Goal: Transaction & Acquisition: Obtain resource

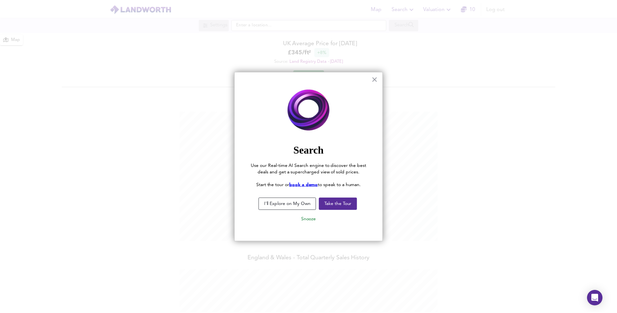
scroll to position [313, 622]
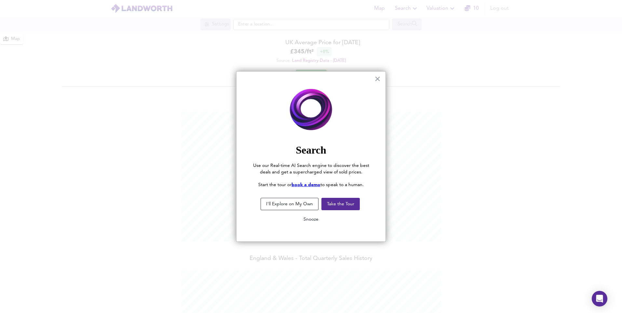
click at [315, 217] on button "Snooze" at bounding box center [310, 219] width 25 height 12
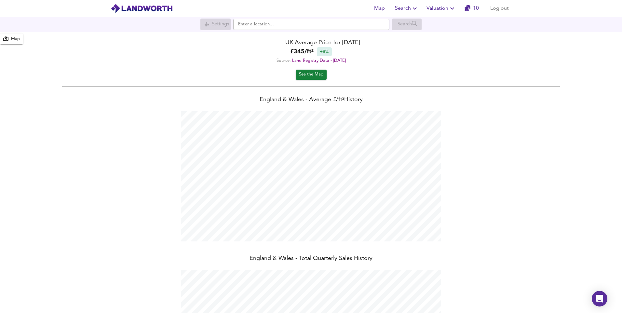
click at [451, 9] on icon "button" at bounding box center [452, 9] width 8 height 8
click at [442, 25] on li "New Valuation Report" at bounding box center [441, 24] width 78 height 12
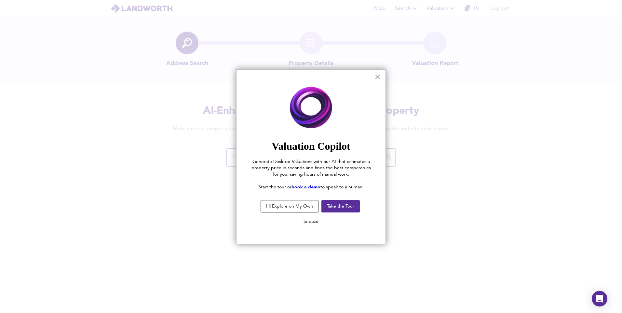
click at [315, 221] on button "Snooze" at bounding box center [310, 222] width 25 height 12
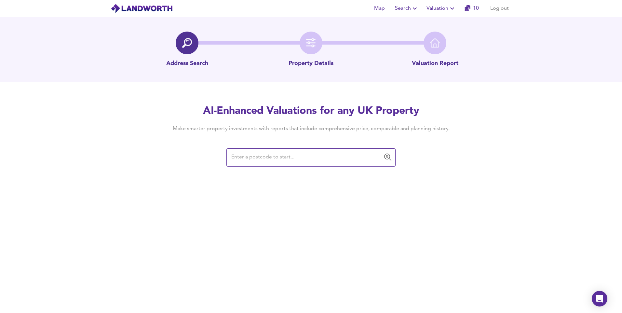
click at [265, 163] on input "text" at bounding box center [306, 157] width 154 height 12
paste input "SE28 8EF"
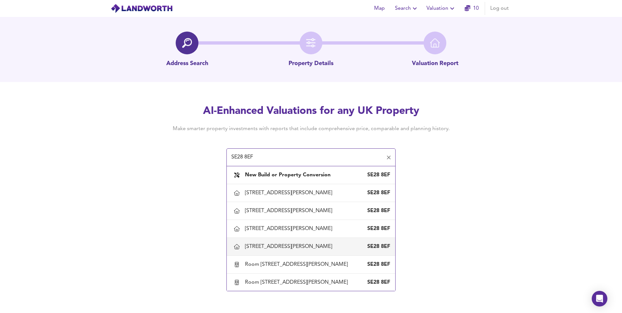
click at [296, 245] on div "[STREET_ADDRESS][PERSON_NAME]" at bounding box center [290, 246] width 90 height 7
type input "[STREET_ADDRESS][PERSON_NAME]"
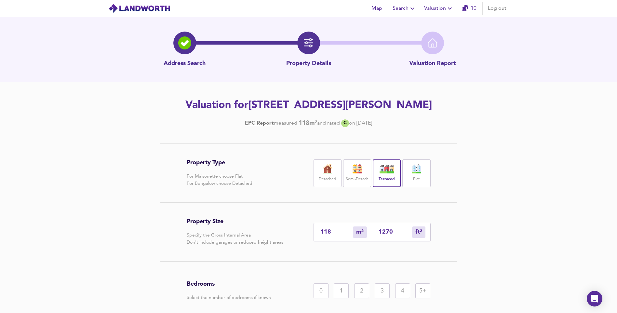
scroll to position [60, 0]
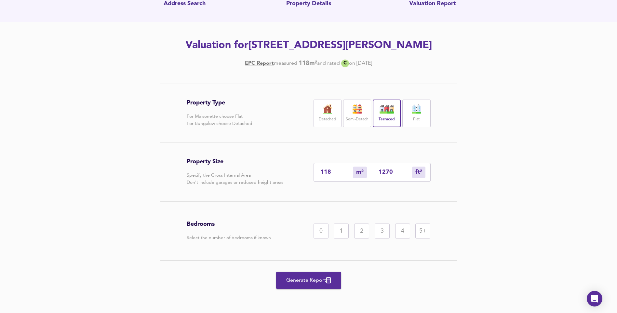
click at [385, 232] on div "3" at bounding box center [382, 230] width 15 height 15
click at [296, 277] on span "Generate Report" at bounding box center [309, 280] width 52 height 9
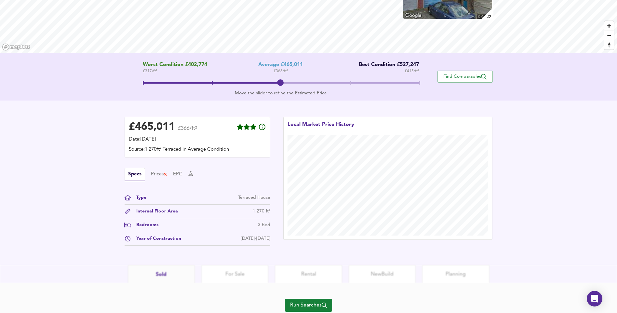
scroll to position [104, 0]
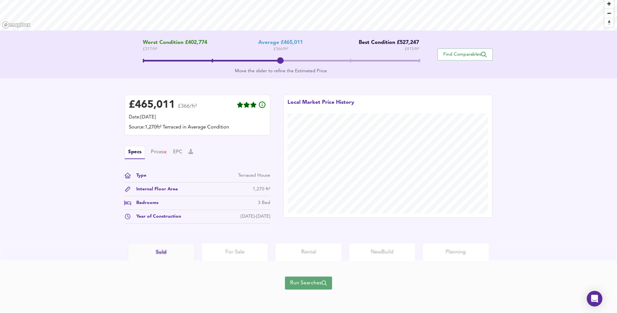
click at [314, 281] on span "Run Searches" at bounding box center [308, 282] width 37 height 9
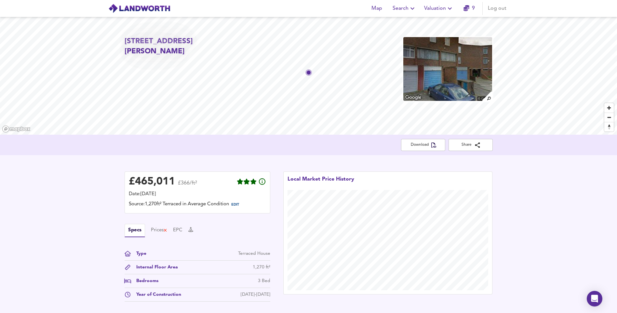
click at [446, 9] on icon "button" at bounding box center [450, 9] width 8 height 8
click at [440, 25] on li "New Valuation Report" at bounding box center [439, 24] width 78 height 12
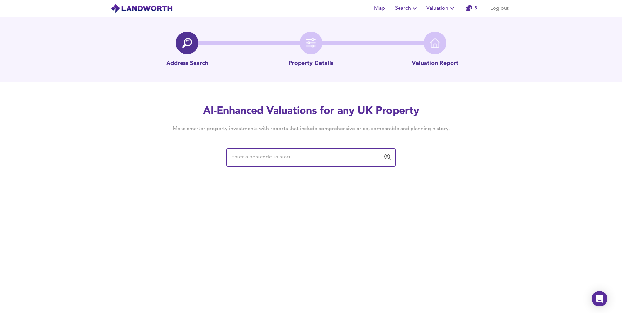
click at [278, 155] on input "text" at bounding box center [306, 157] width 154 height 12
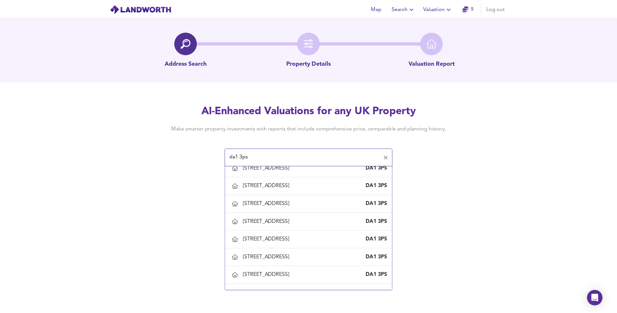
scroll to position [519, 0]
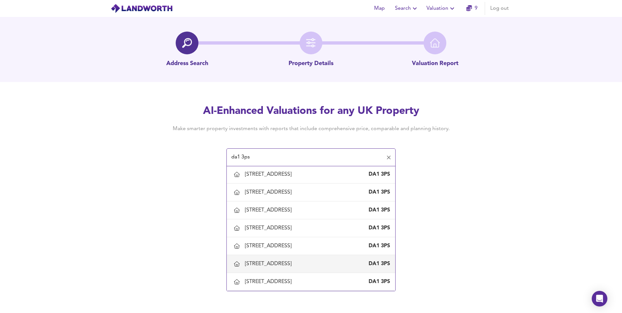
click at [277, 261] on div "[STREET_ADDRESS]" at bounding box center [269, 263] width 49 height 7
type input "[STREET_ADDRESS]"
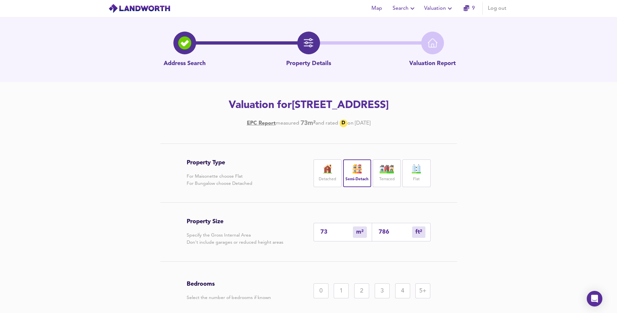
drag, startPoint x: 329, startPoint y: 232, endPoint x: 248, endPoint y: 236, distance: 80.4
click at [248, 236] on div "Property Size Specify the Gross Internal Area Don't include garages or reduced …" at bounding box center [309, 232] width 244 height 59
type input "8"
type input "86"
type input "89"
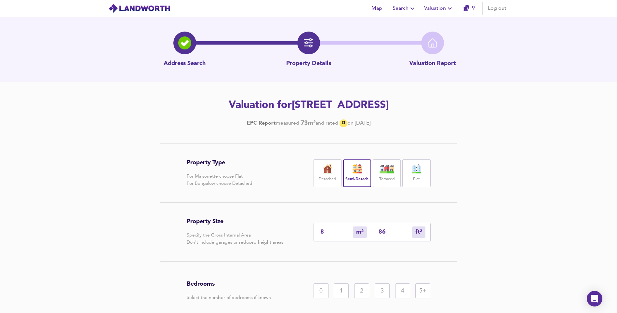
type input "958"
type input "89"
click at [379, 293] on div "3" at bounding box center [382, 290] width 15 height 15
click at [501, 222] on div "Property Type For Maisonette choose Flat For Bungalow choose Detached Detached …" at bounding box center [308, 257] width 617 height 229
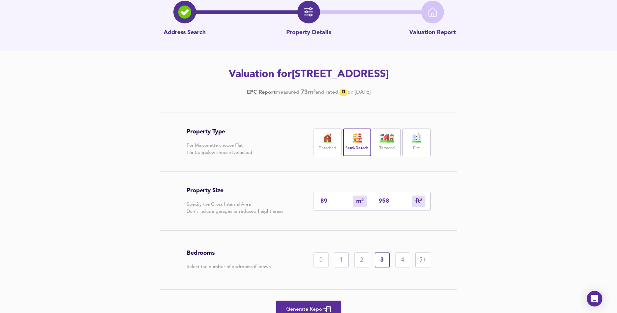
scroll to position [60, 0]
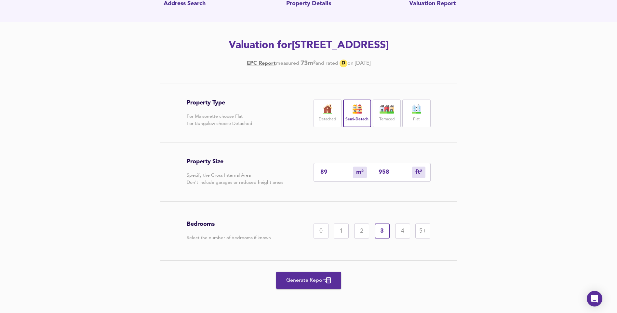
click at [322, 281] on span "Generate Report" at bounding box center [309, 280] width 52 height 9
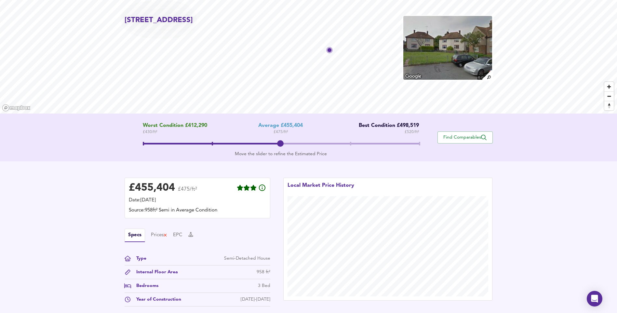
scroll to position [104, 0]
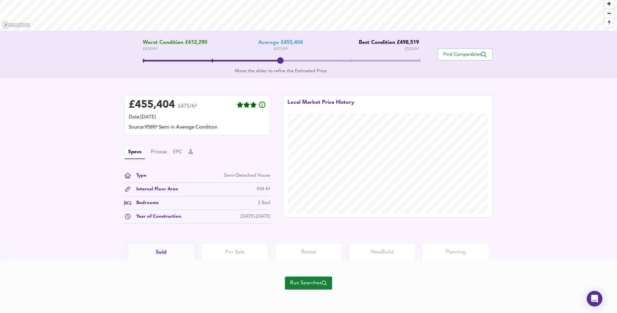
click at [313, 279] on span "Run Searches" at bounding box center [308, 282] width 37 height 9
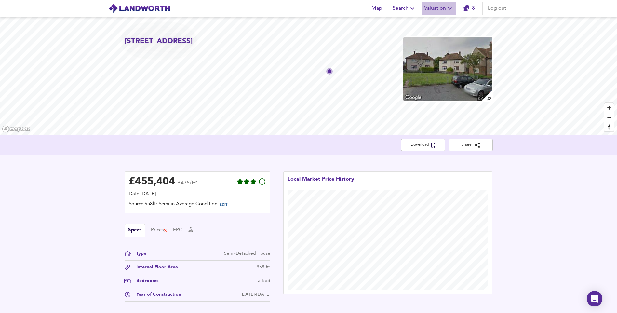
click at [447, 10] on icon "button" at bounding box center [450, 9] width 8 height 8
click at [441, 25] on li "New Valuation Report" at bounding box center [439, 24] width 78 height 12
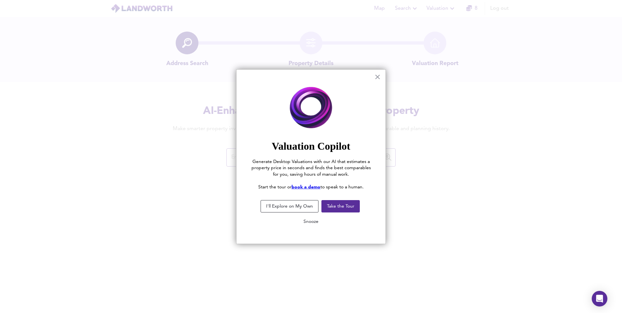
click at [314, 223] on button "Snooze" at bounding box center [310, 222] width 25 height 12
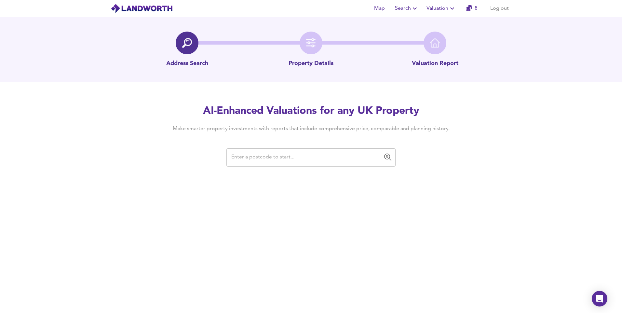
click at [323, 159] on input "text" at bounding box center [306, 157] width 154 height 12
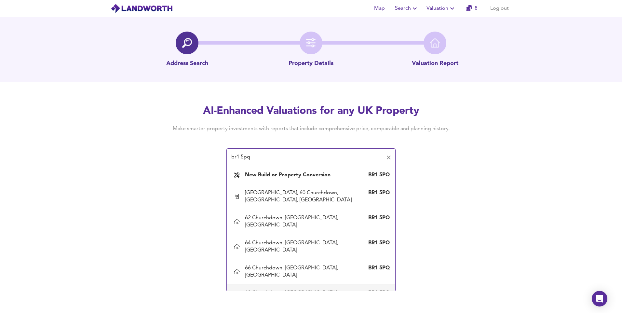
click at [276, 289] on div "68 Churchdown, [GEOGRAPHIC_DATA], [GEOGRAPHIC_DATA]" at bounding box center [304, 296] width 119 height 14
type input "68 Churchdown, [GEOGRAPHIC_DATA], [GEOGRAPHIC_DATA]"
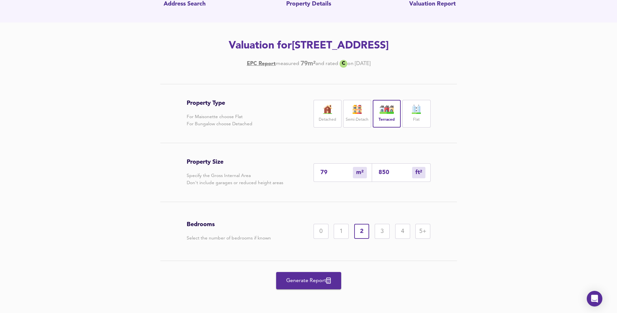
scroll to position [60, 0]
click at [314, 281] on span "Generate Report" at bounding box center [309, 280] width 52 height 9
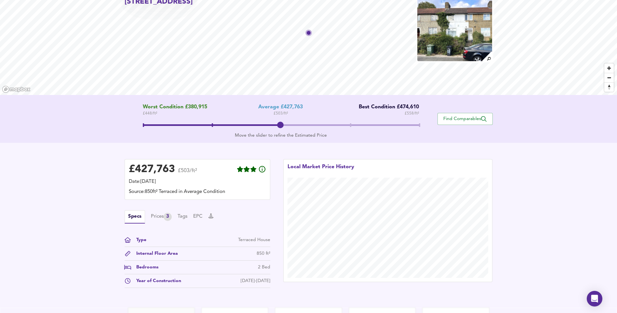
scroll to position [104, 0]
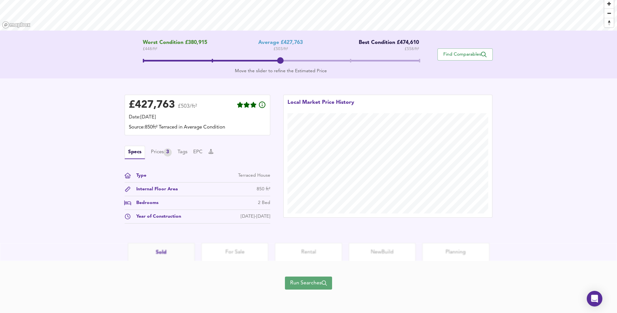
click at [318, 285] on span "Run Searches" at bounding box center [308, 282] width 37 height 9
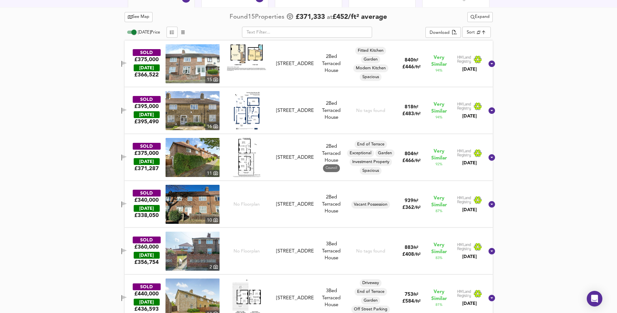
scroll to position [332, 0]
click at [190, 254] on img at bounding box center [193, 250] width 54 height 39
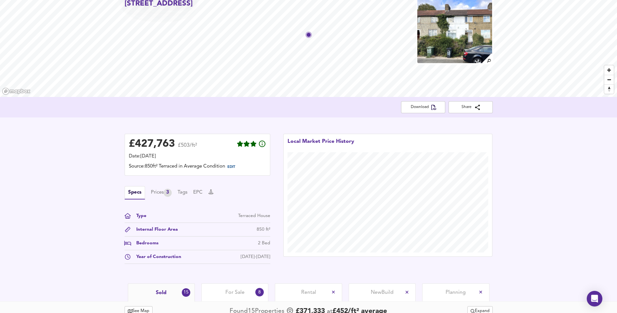
scroll to position [7, 0]
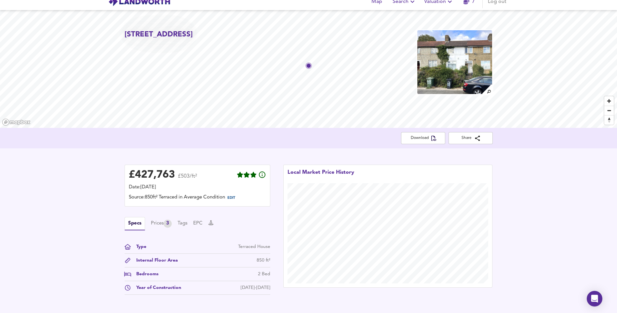
click at [445, 2] on span "Valuation" at bounding box center [439, 1] width 30 height 9
click at [440, 22] on li "New Valuation Report" at bounding box center [439, 24] width 78 height 12
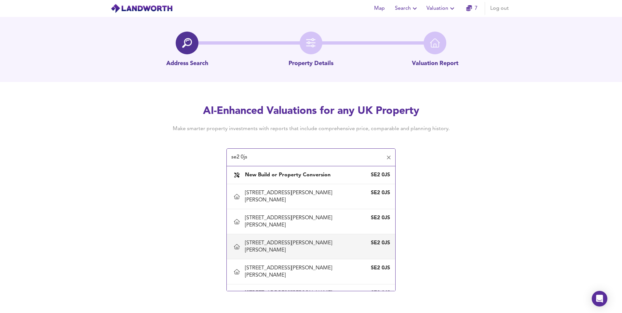
click at [260, 239] on div "[STREET_ADDRESS][PERSON_NAME][PERSON_NAME]" at bounding box center [304, 246] width 119 height 14
type input "[STREET_ADDRESS][PERSON_NAME][PERSON_NAME]"
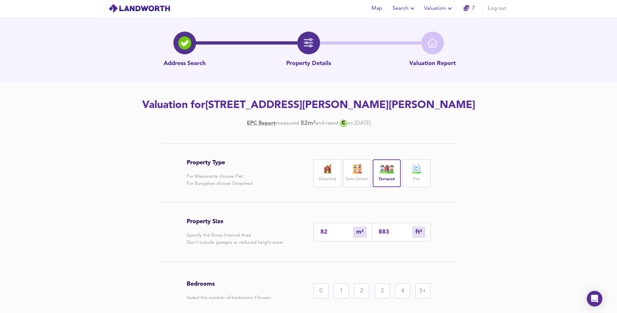
click at [387, 292] on div "3" at bounding box center [382, 290] width 15 height 15
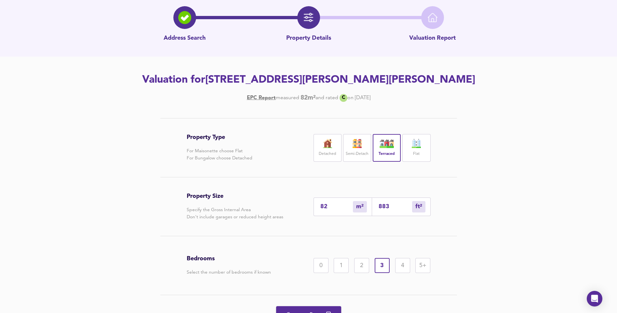
scroll to position [60, 0]
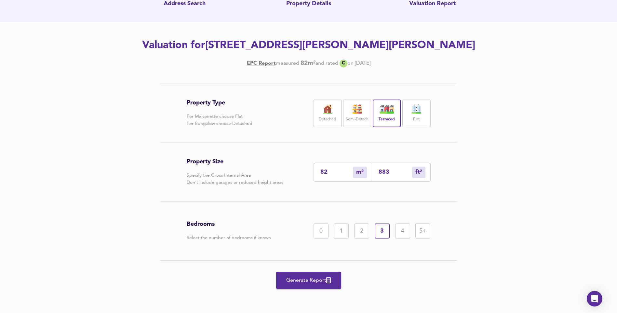
click at [312, 282] on span "Generate Report" at bounding box center [309, 280] width 52 height 9
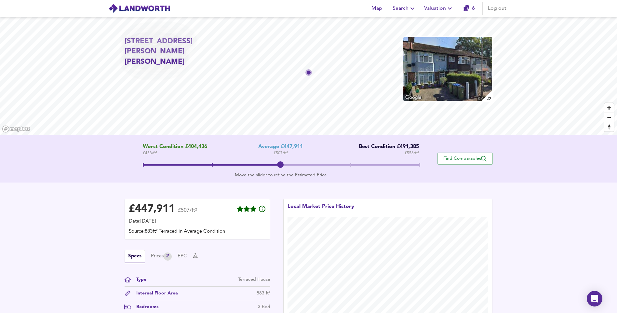
scroll to position [104, 0]
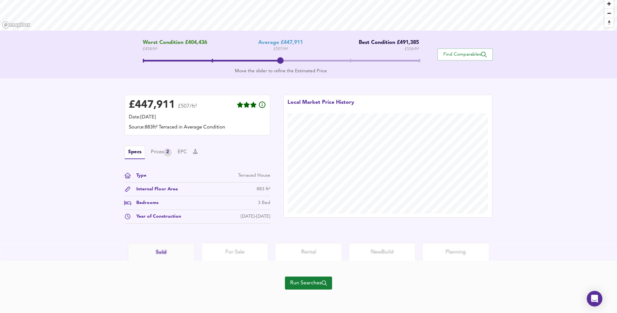
click at [314, 285] on span "Run Searches" at bounding box center [308, 282] width 37 height 9
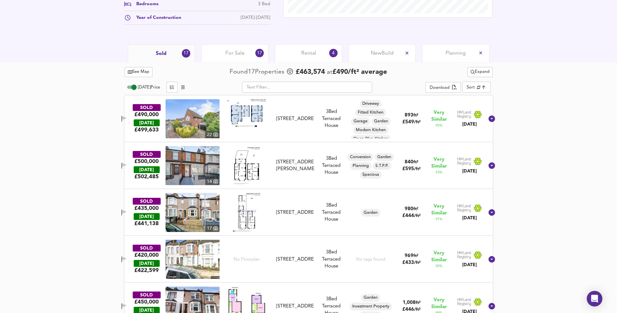
scroll to position [293, 0]
